Goal: Information Seeking & Learning: Learn about a topic

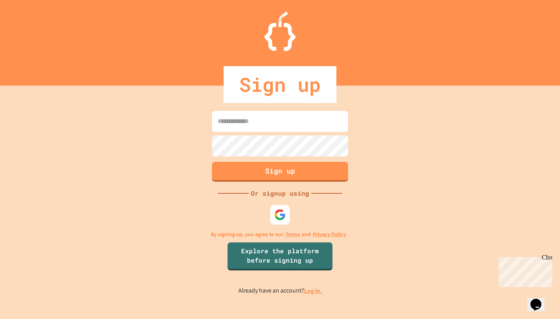
click at [285, 214] on img at bounding box center [280, 215] width 12 height 12
click at [310, 291] on link "Log in." at bounding box center [313, 291] width 18 height 8
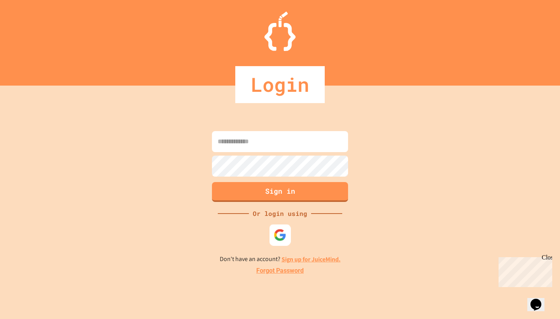
click at [283, 228] on div at bounding box center [280, 235] width 21 height 21
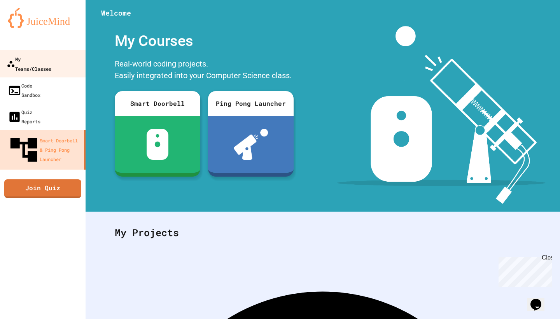
click at [38, 63] on div "My Teams/Classes" at bounding box center [29, 63] width 45 height 19
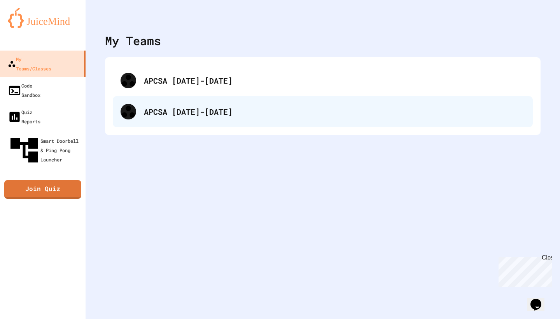
click at [133, 118] on div "APCSA [DATE]-[DATE]" at bounding box center [323, 111] width 420 height 31
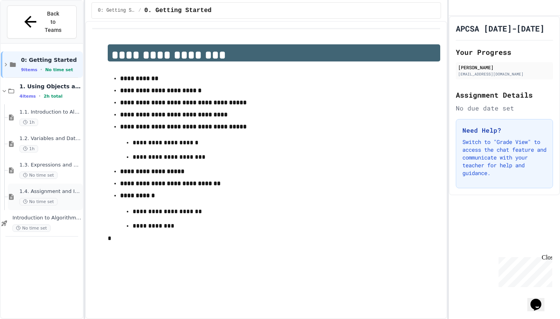
click at [66, 188] on span "1.4. Assignment and Input" at bounding box center [50, 191] width 62 height 7
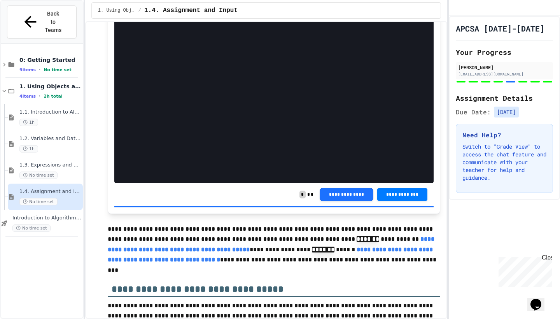
scroll to position [2752, 0]
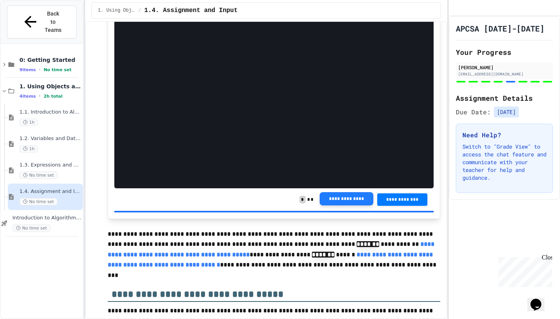
click at [339, 206] on button "**********" at bounding box center [347, 198] width 54 height 13
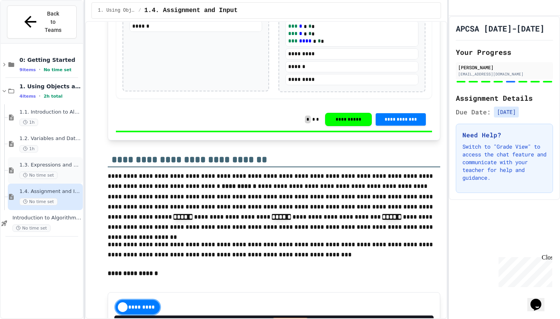
scroll to position [1261, 0]
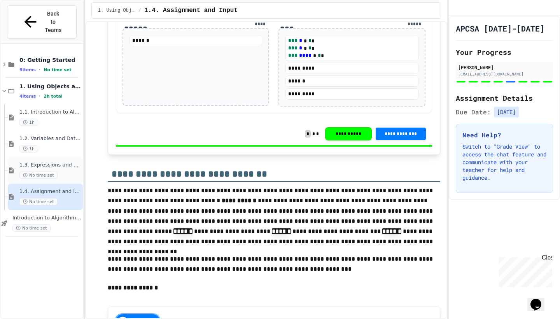
click at [64, 162] on div "1.3. Expressions and Output [New] No time set" at bounding box center [45, 170] width 75 height 26
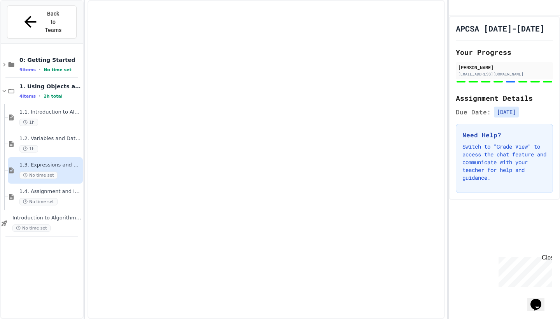
click at [64, 172] on div "No time set" at bounding box center [50, 175] width 62 height 7
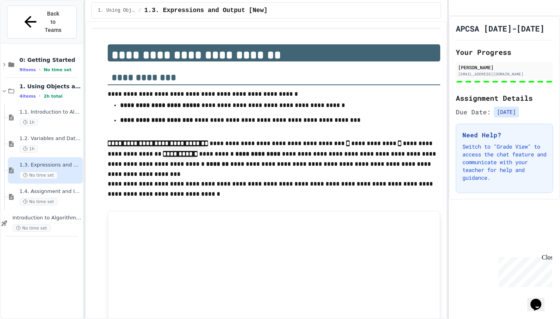
scroll to position [45, 0]
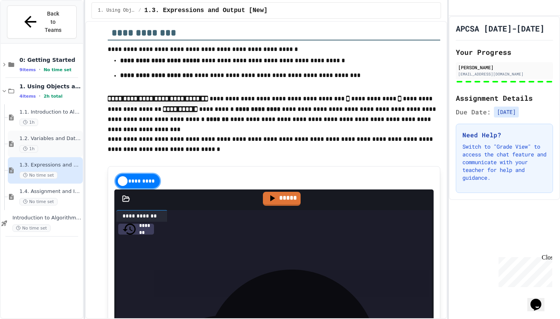
click at [50, 135] on div "1.2. Variables and Data Types 1h" at bounding box center [50, 143] width 62 height 17
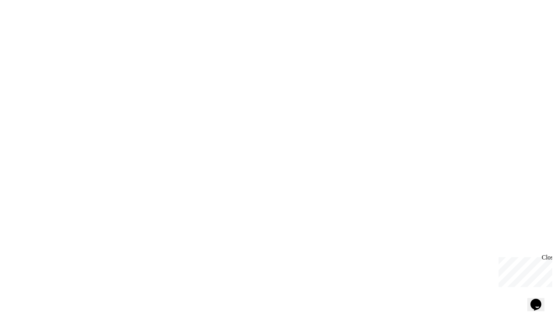
click at [63, 107] on div at bounding box center [280, 159] width 560 height 319
click at [372, 3] on div at bounding box center [280, 159] width 560 height 319
click at [309, 1] on div at bounding box center [280, 159] width 560 height 319
click at [550, 260] on div "Close" at bounding box center [547, 259] width 10 height 10
click at [62, 18] on div at bounding box center [280, 159] width 560 height 319
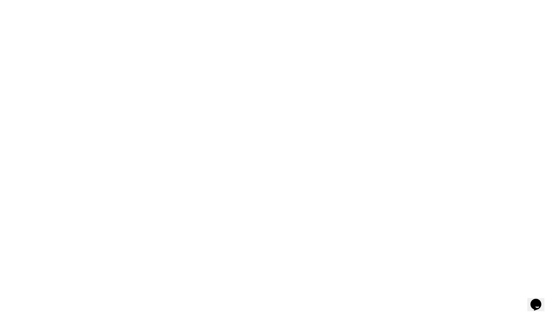
click at [66, 42] on div at bounding box center [280, 159] width 560 height 319
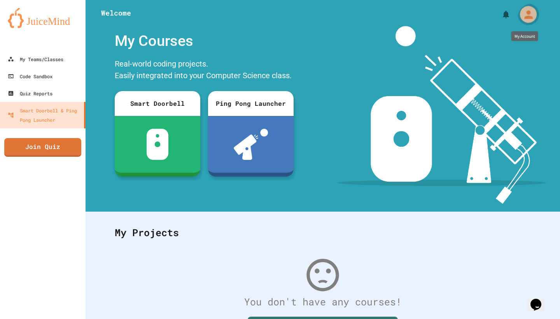
click at [532, 16] on icon "My Account" at bounding box center [528, 14] width 12 height 12
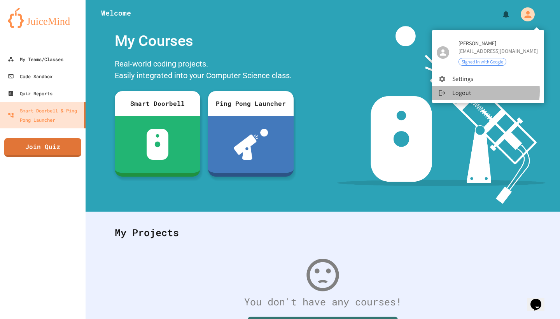
click at [457, 91] on li "Logout" at bounding box center [488, 93] width 112 height 14
